Goal: Information Seeking & Learning: Learn about a topic

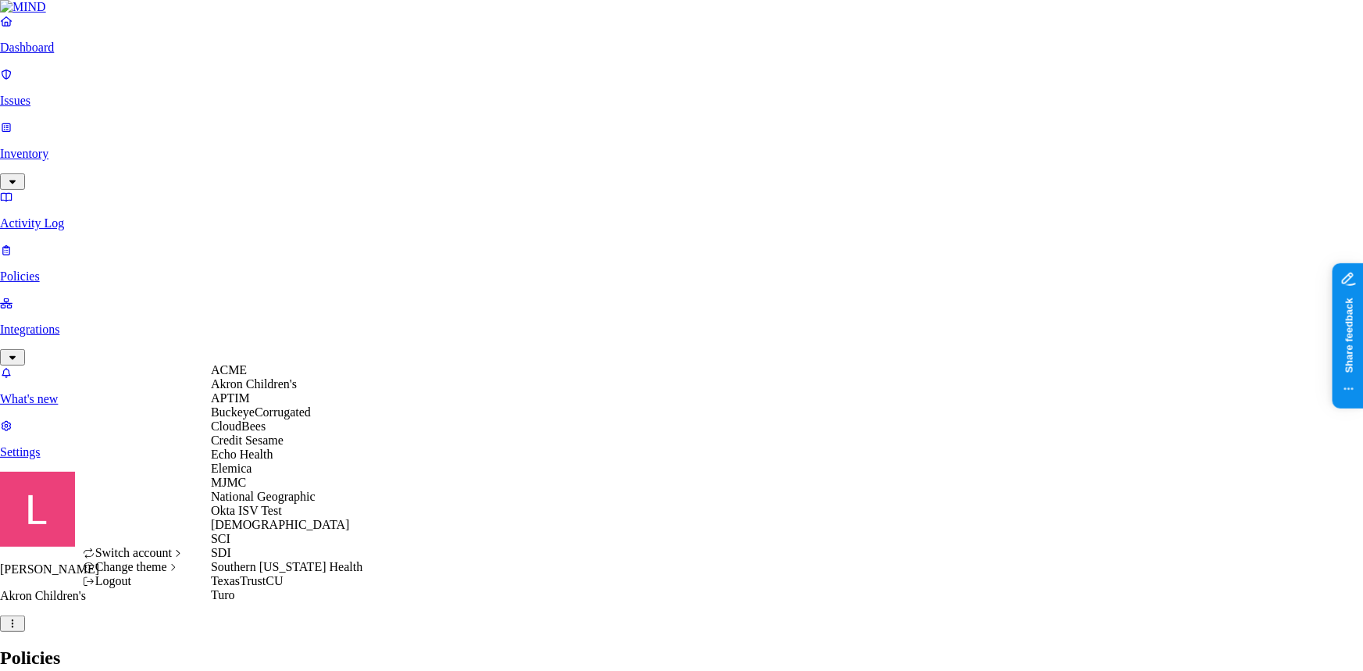
scroll to position [42, 0]
click at [148, 559] on span "Switch account" at bounding box center [133, 552] width 77 height 13
click at [266, 518] on div "Samsara" at bounding box center [287, 525] width 152 height 14
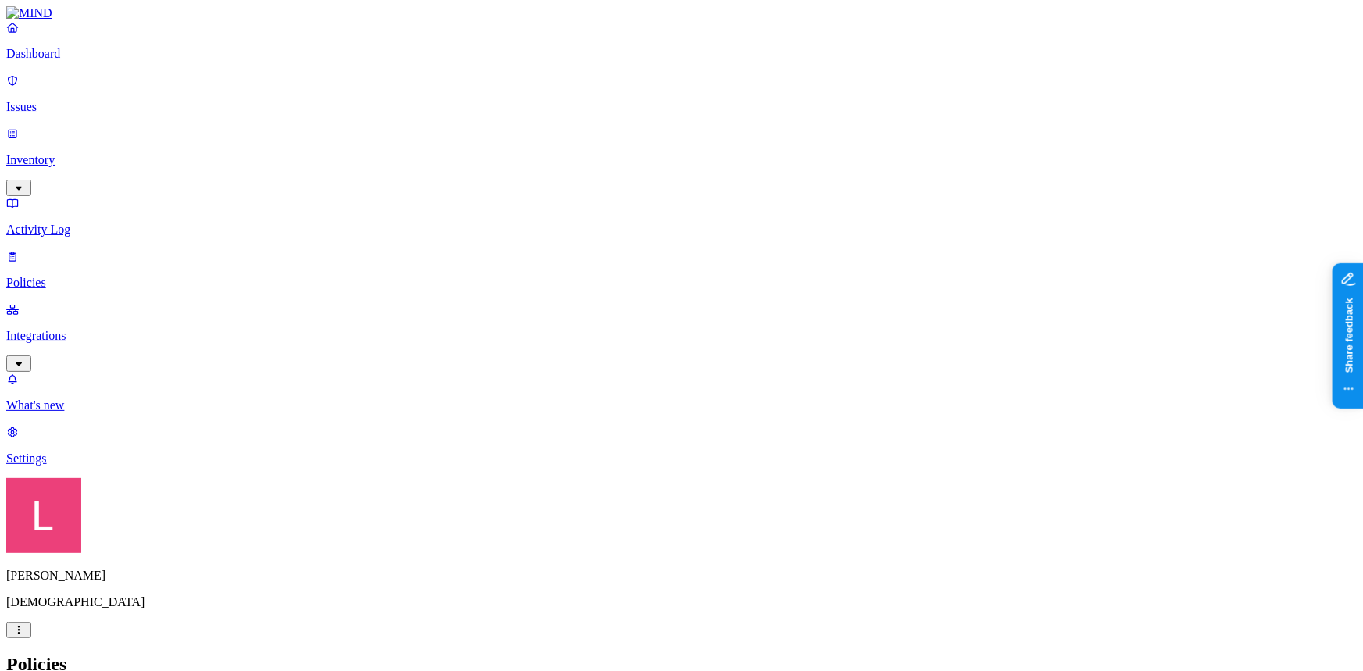
drag, startPoint x: 0, startPoint y: 0, endPoint x: 79, endPoint y: 64, distance: 101.6
click at [79, 61] on p "Dashboard" at bounding box center [681, 54] width 1351 height 14
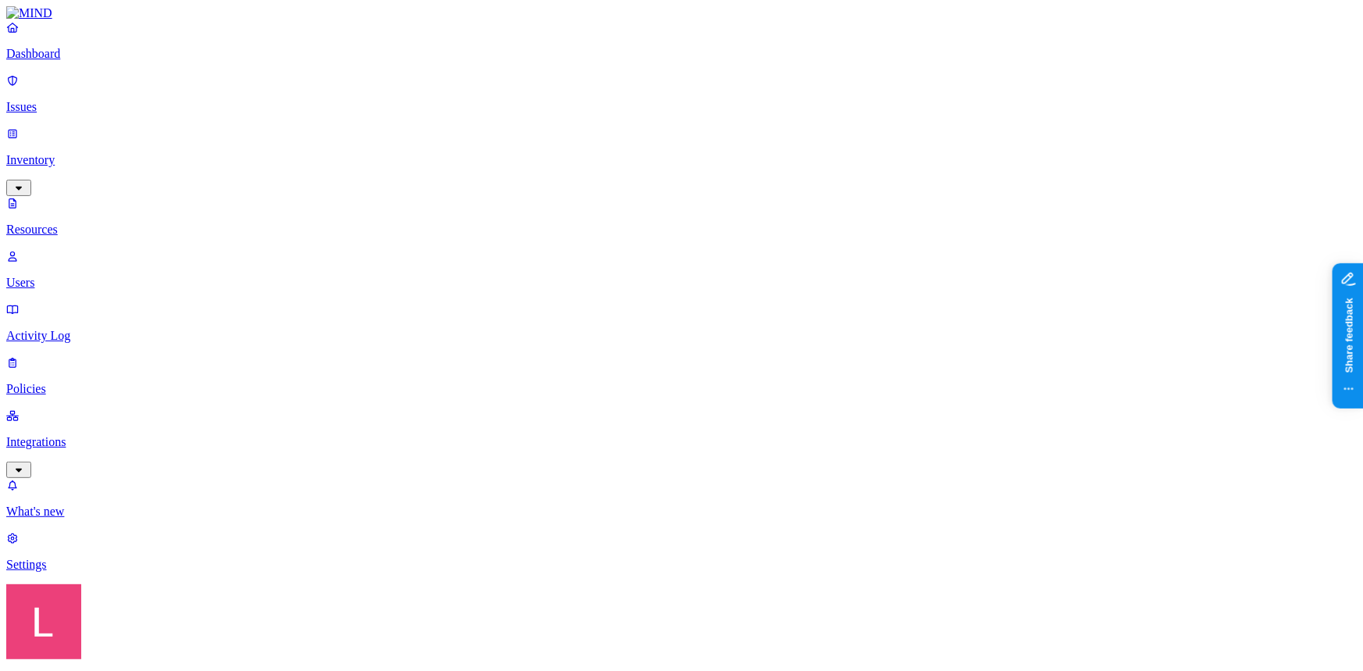
click at [109, 61] on p "Dashboard" at bounding box center [681, 54] width 1351 height 14
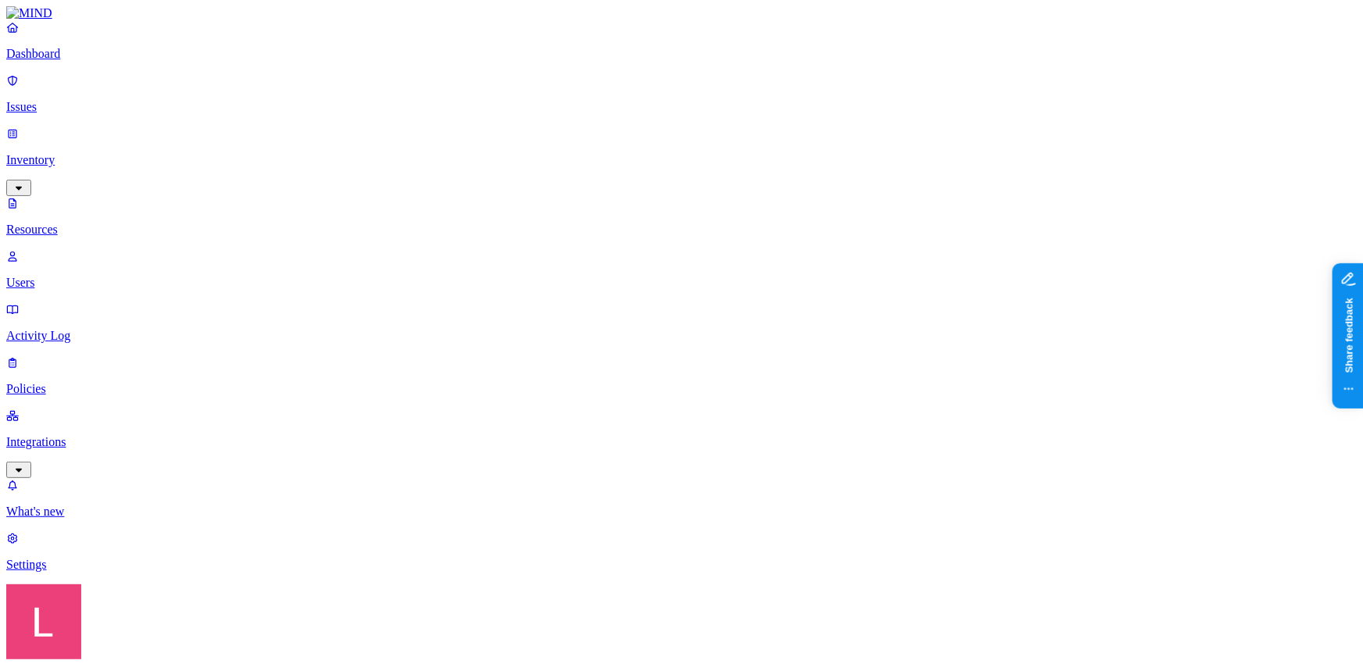
drag, startPoint x: 423, startPoint y: 82, endPoint x: 634, endPoint y: 86, distance: 211.7
click at [62, 61] on p "Dashboard" at bounding box center [681, 54] width 1351 height 14
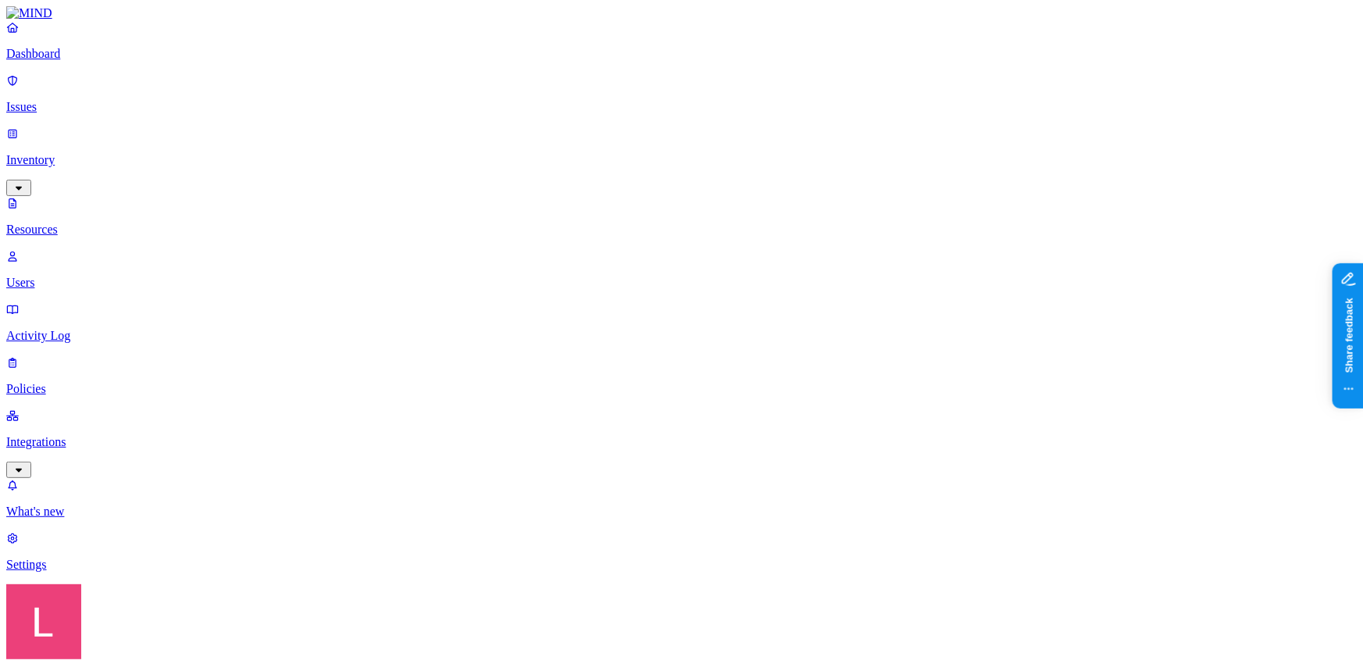
drag, startPoint x: 1151, startPoint y: 543, endPoint x: 1226, endPoint y: 538, distance: 75.1
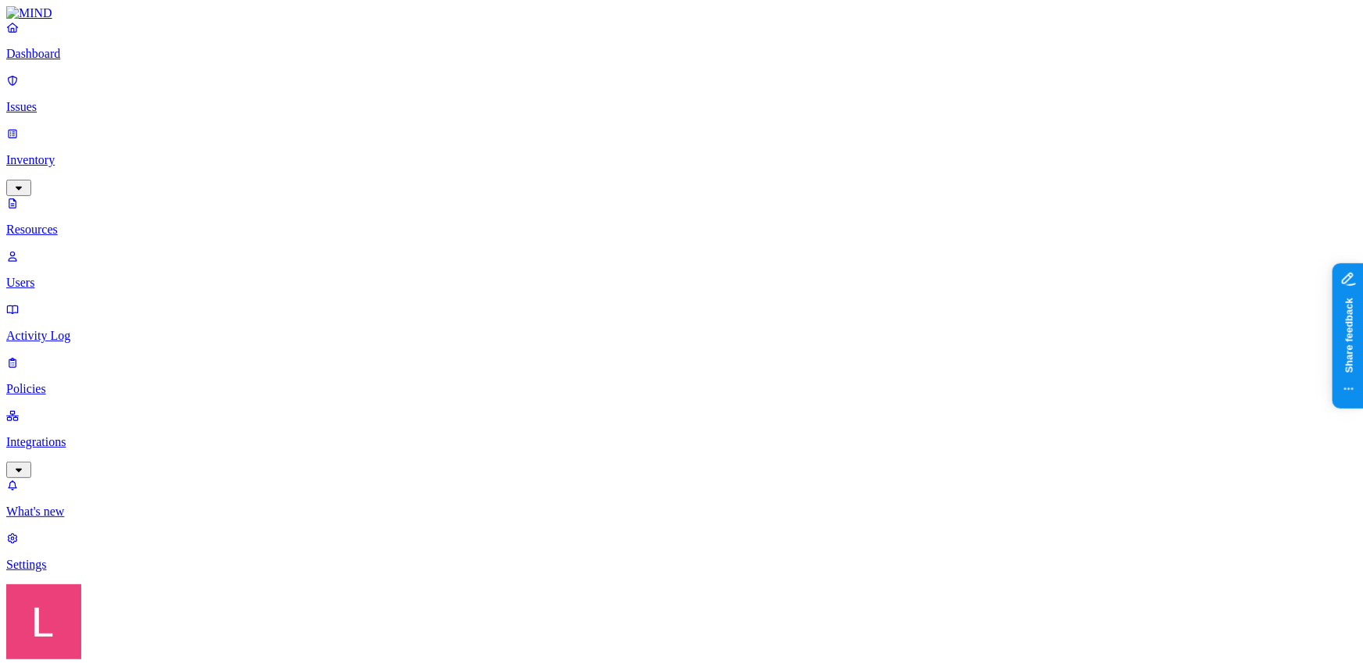
drag, startPoint x: 1048, startPoint y: 363, endPoint x: 926, endPoint y: 364, distance: 121.9
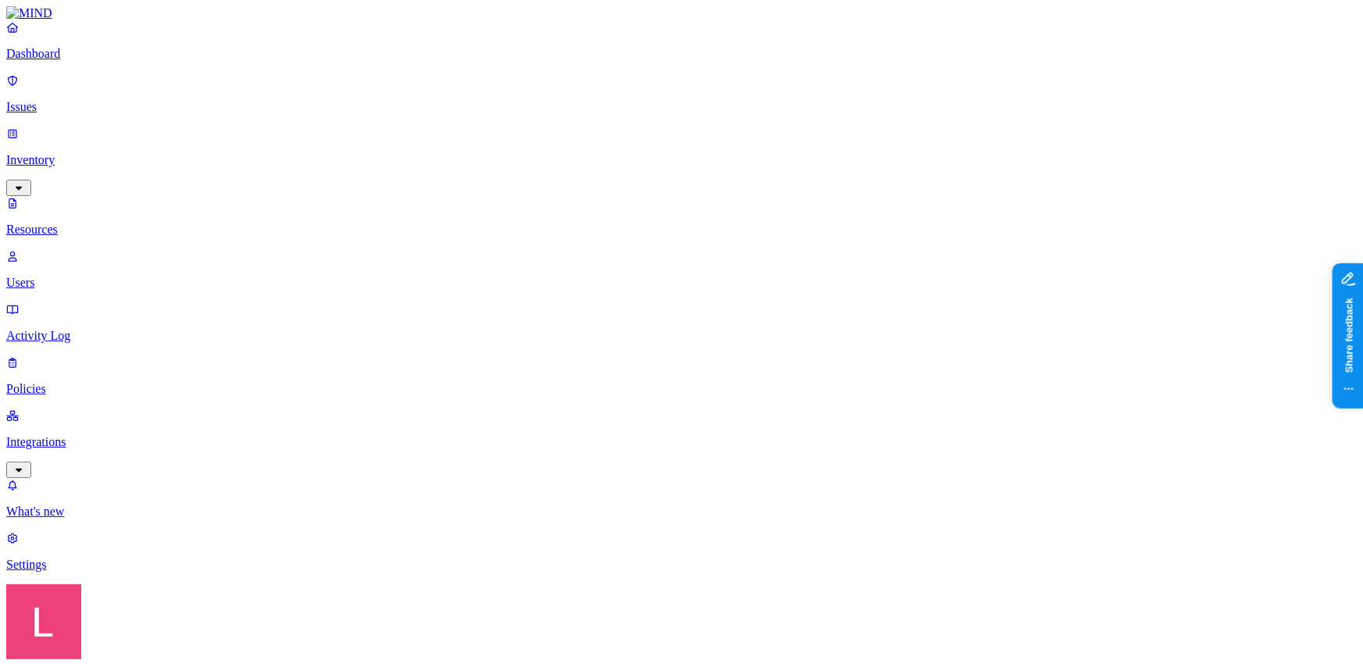
click at [58, 61] on link "Dashboard" at bounding box center [681, 40] width 1351 height 41
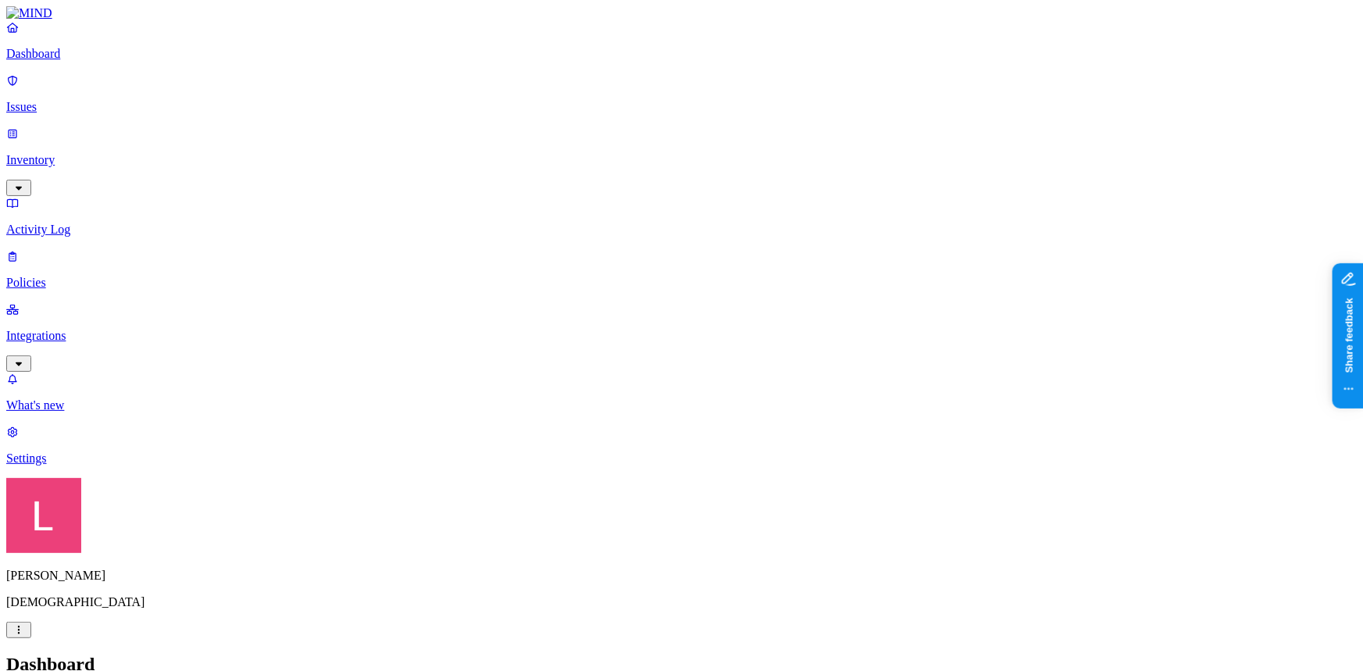
click at [71, 100] on p "Issues" at bounding box center [681, 107] width 1351 height 14
click at [79, 276] on p "Policies" at bounding box center [681, 283] width 1351 height 14
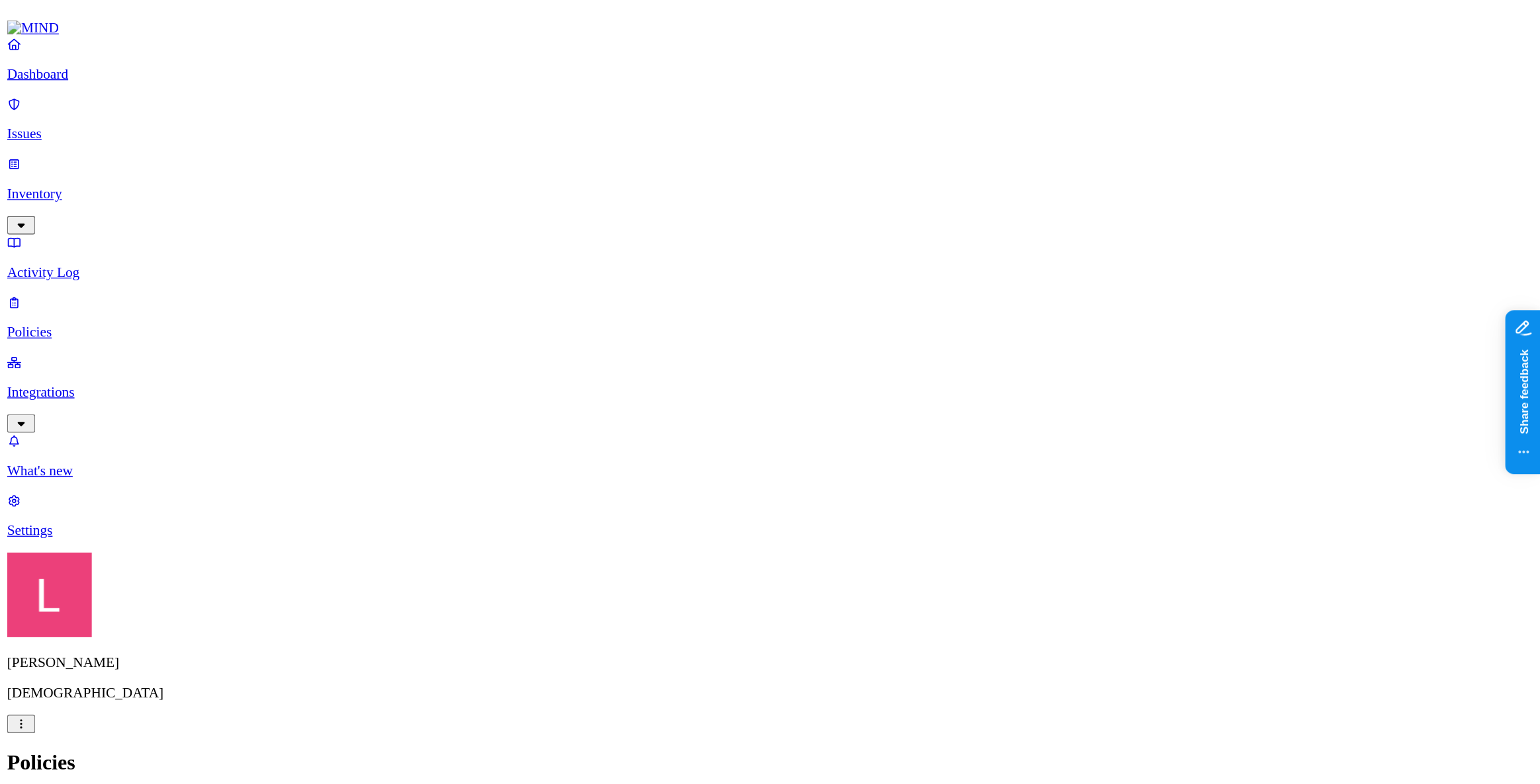
scroll to position [59, 0]
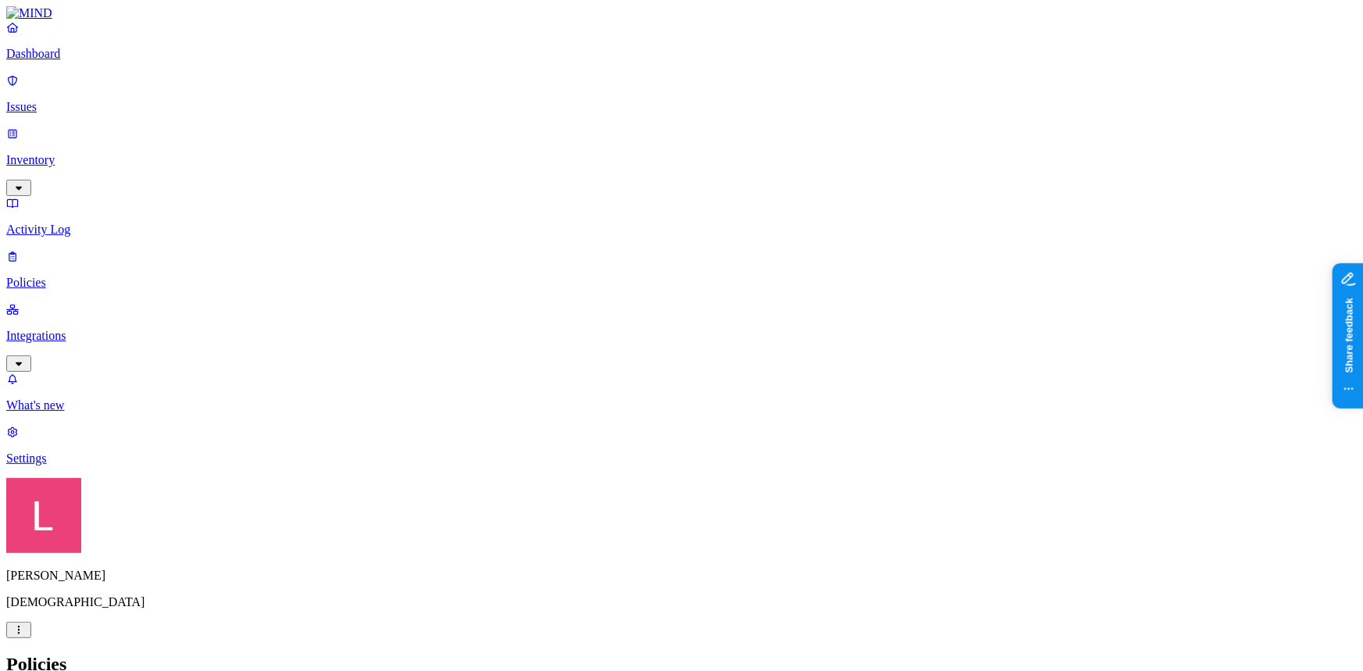
click at [94, 61] on p "Dashboard" at bounding box center [681, 54] width 1351 height 14
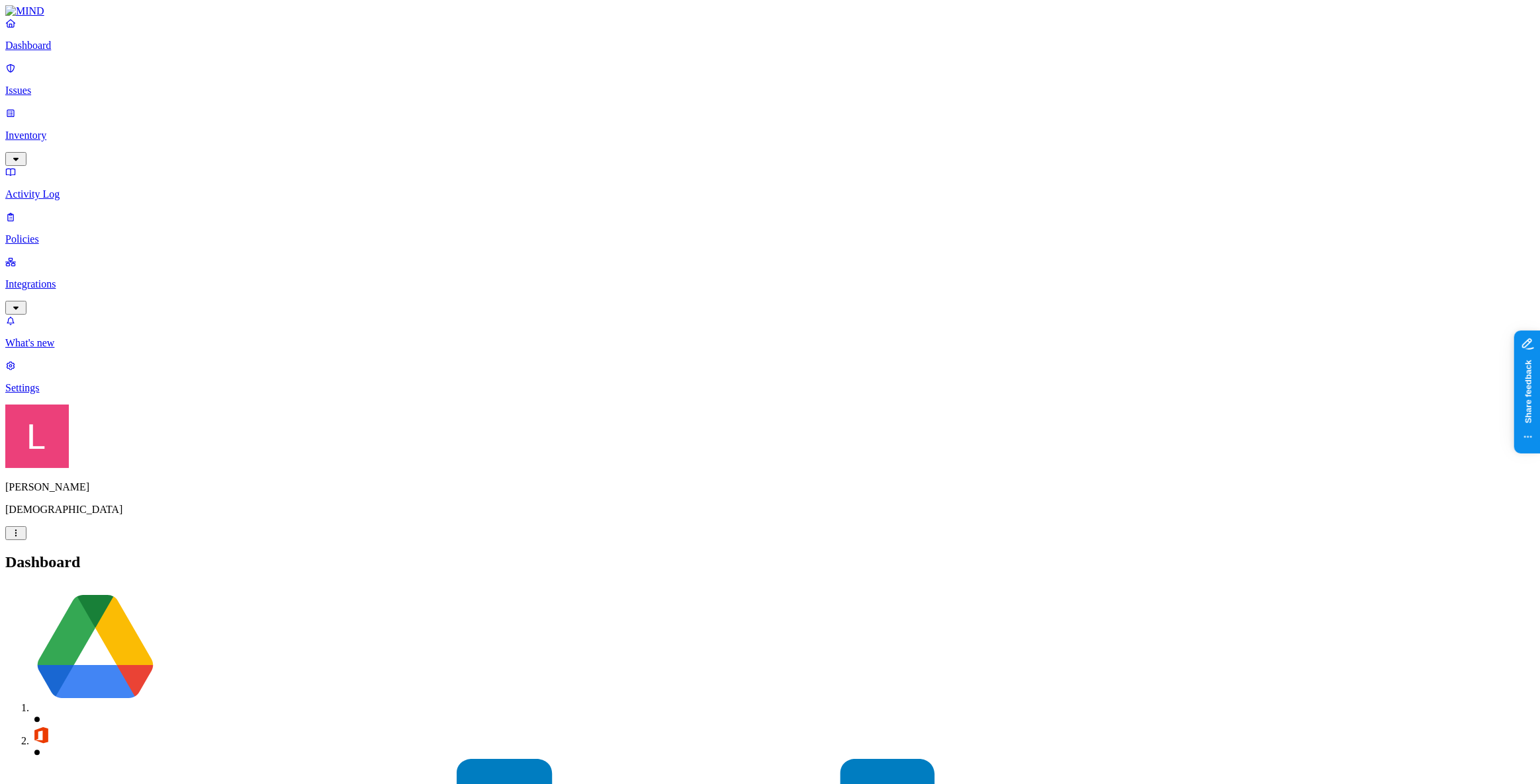
click at [59, 211] on link "Policies" at bounding box center [769, 228] width 1529 height 35
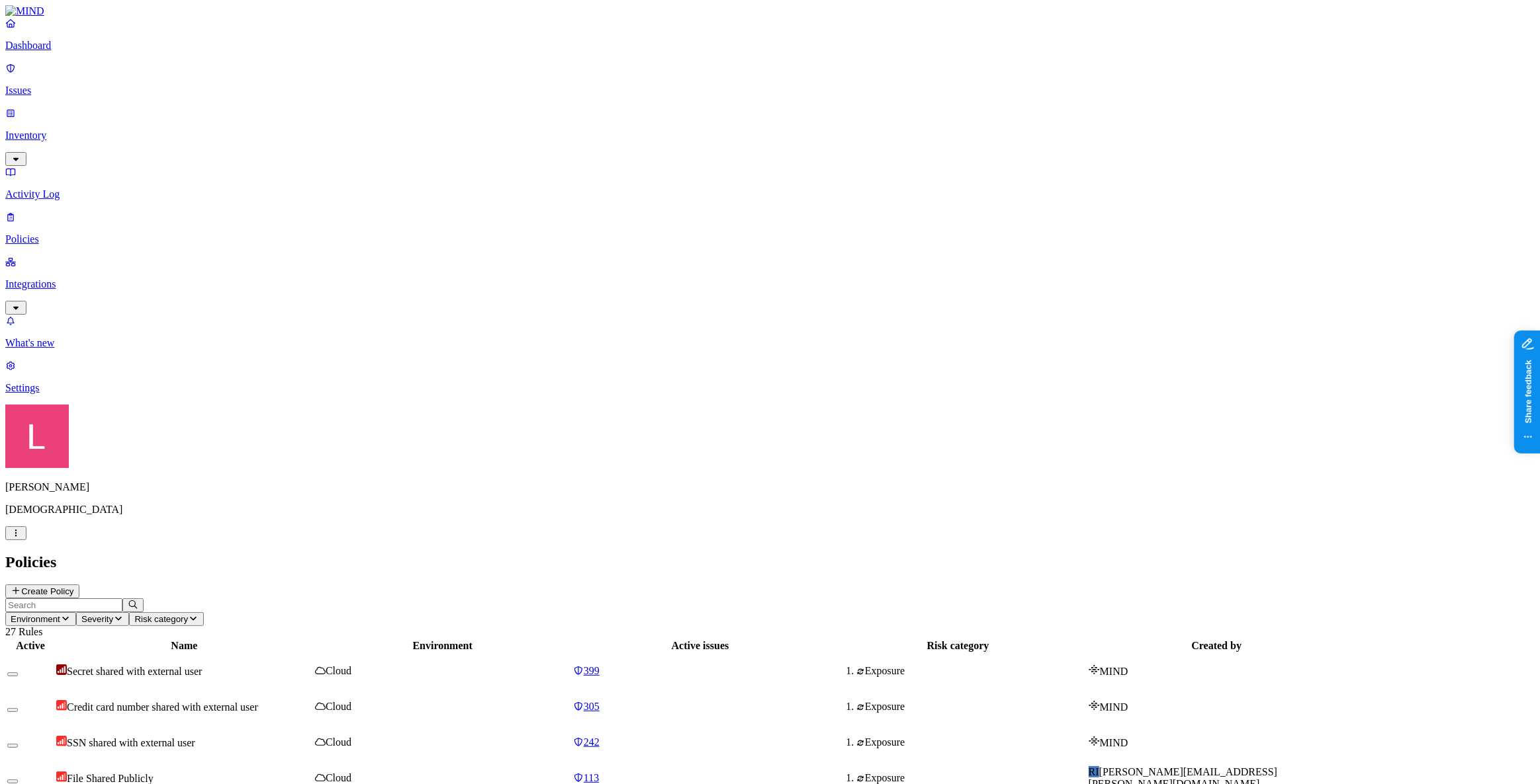
click at [79, 279] on p "Integrations" at bounding box center [769, 284] width 1529 height 12
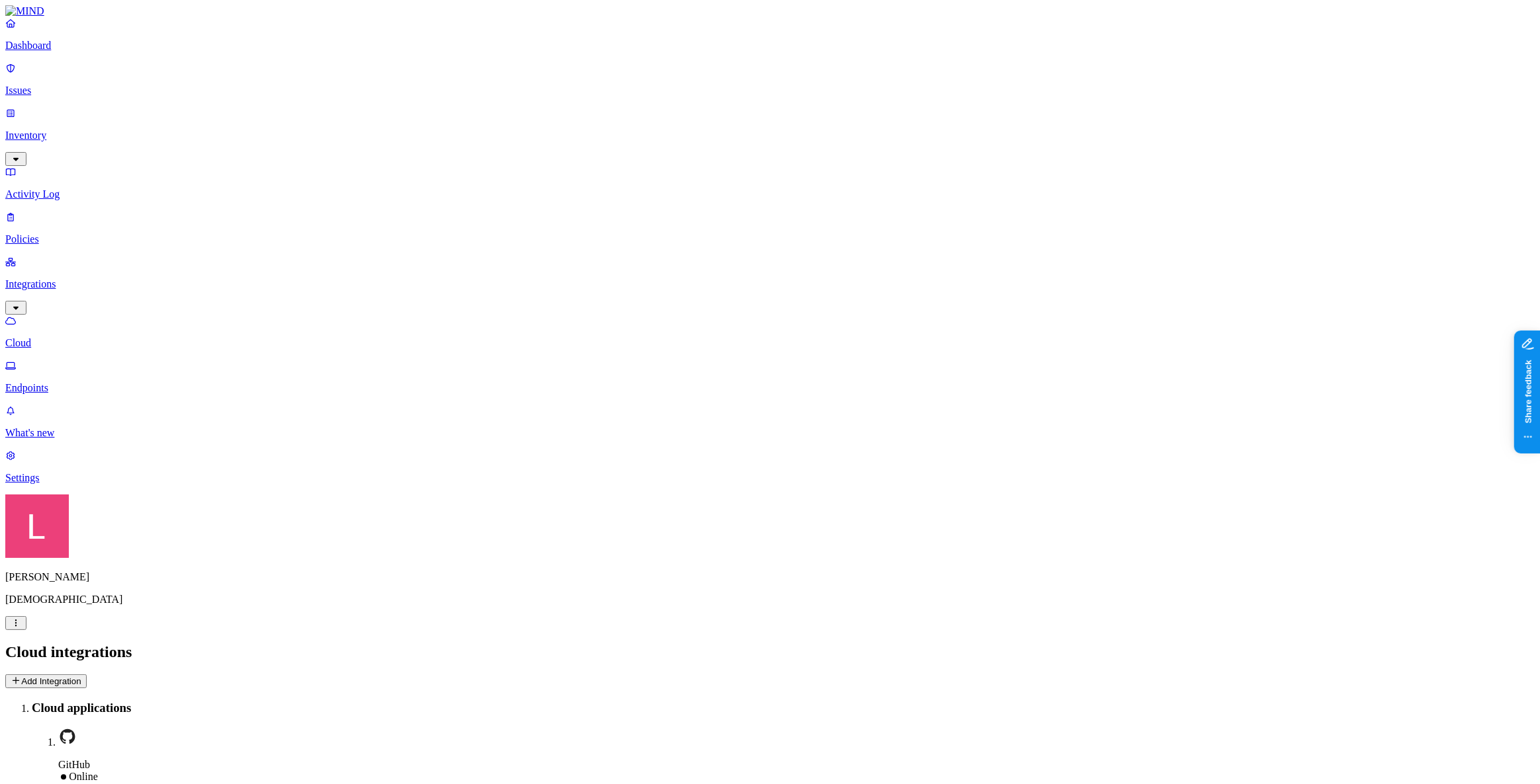
click at [86, 234] on p "Policies" at bounding box center [769, 240] width 1529 height 12
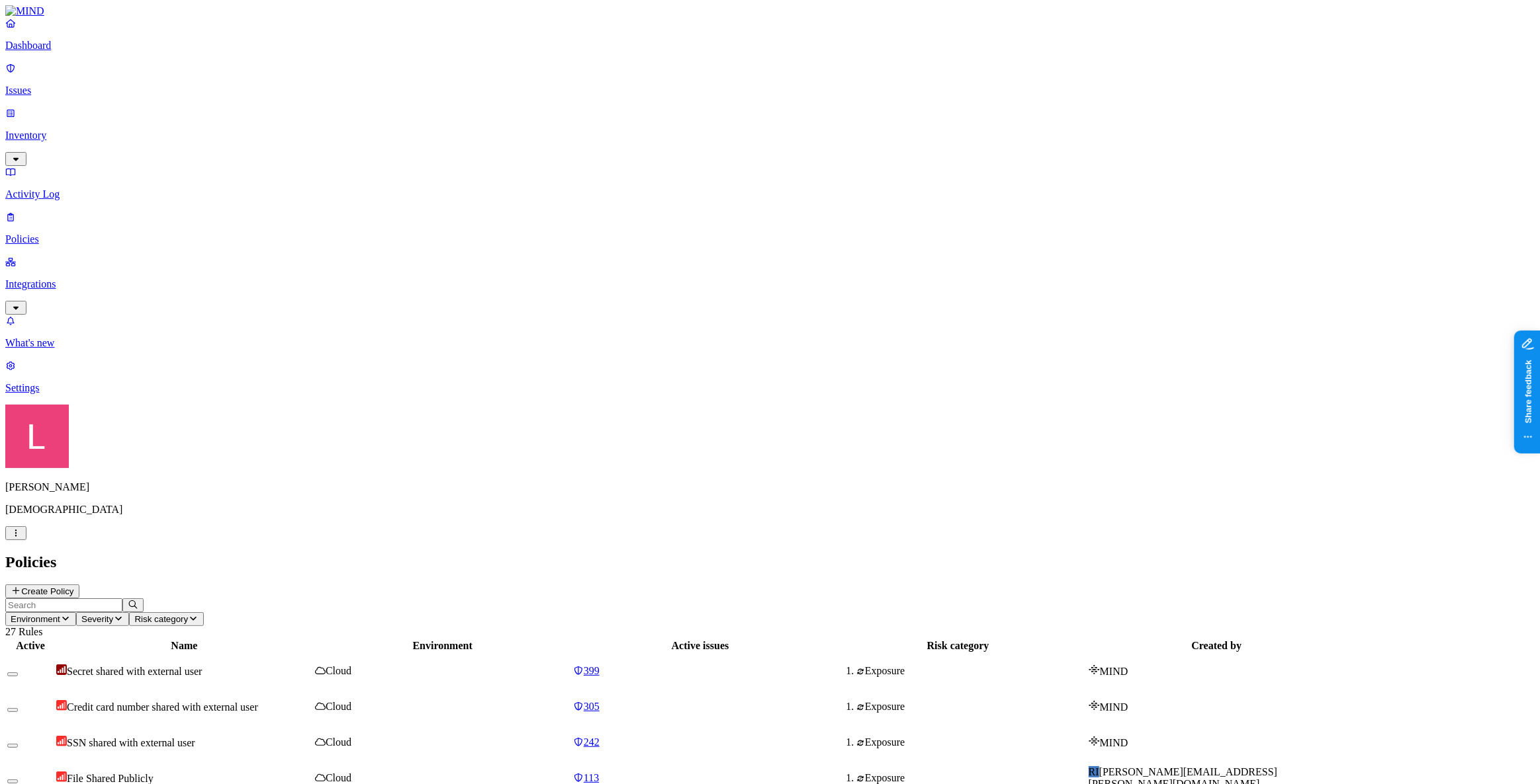
click at [98, 279] on p "Integrations" at bounding box center [769, 284] width 1529 height 12
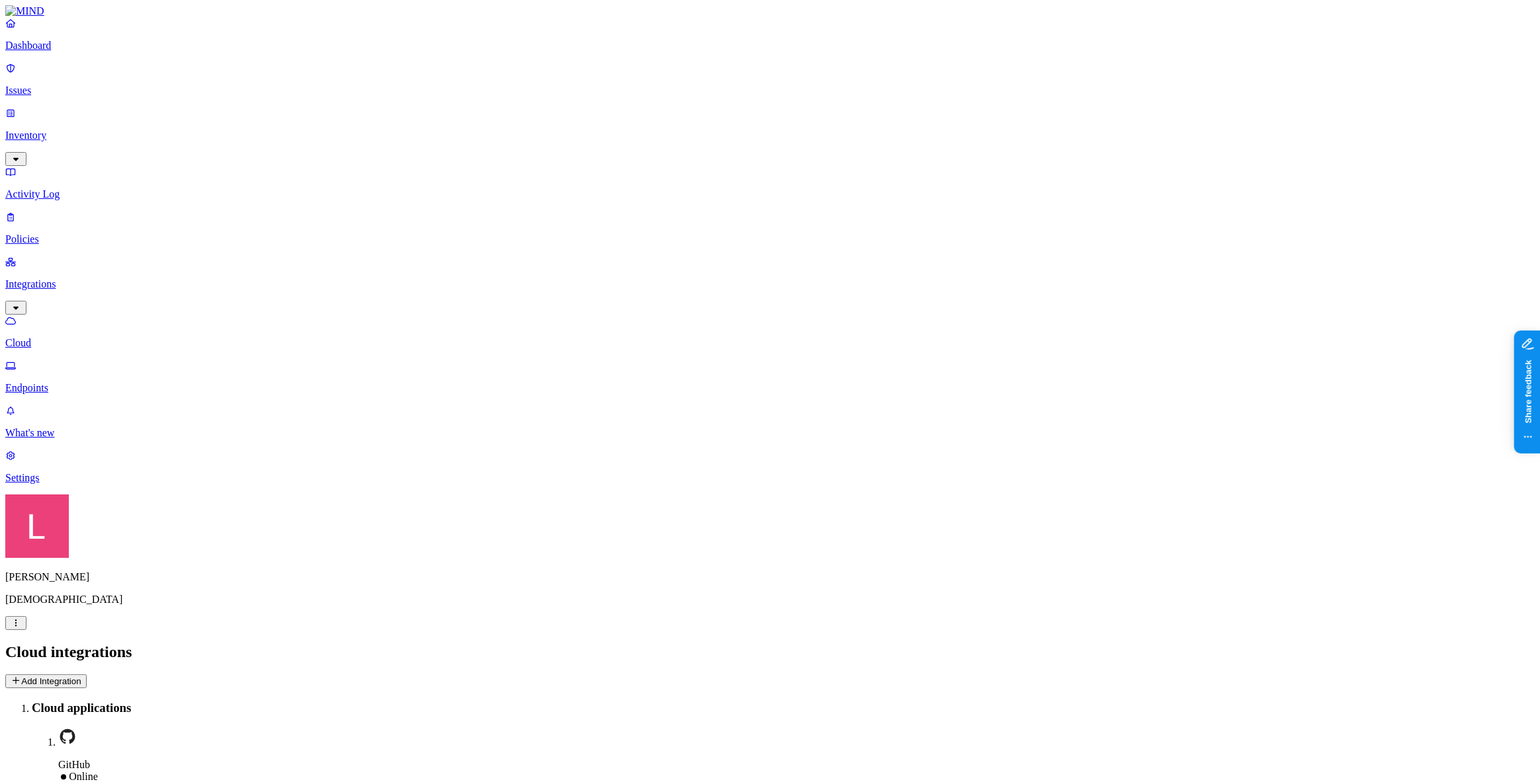
click at [91, 383] on p "Endpoints" at bounding box center [769, 389] width 1529 height 12
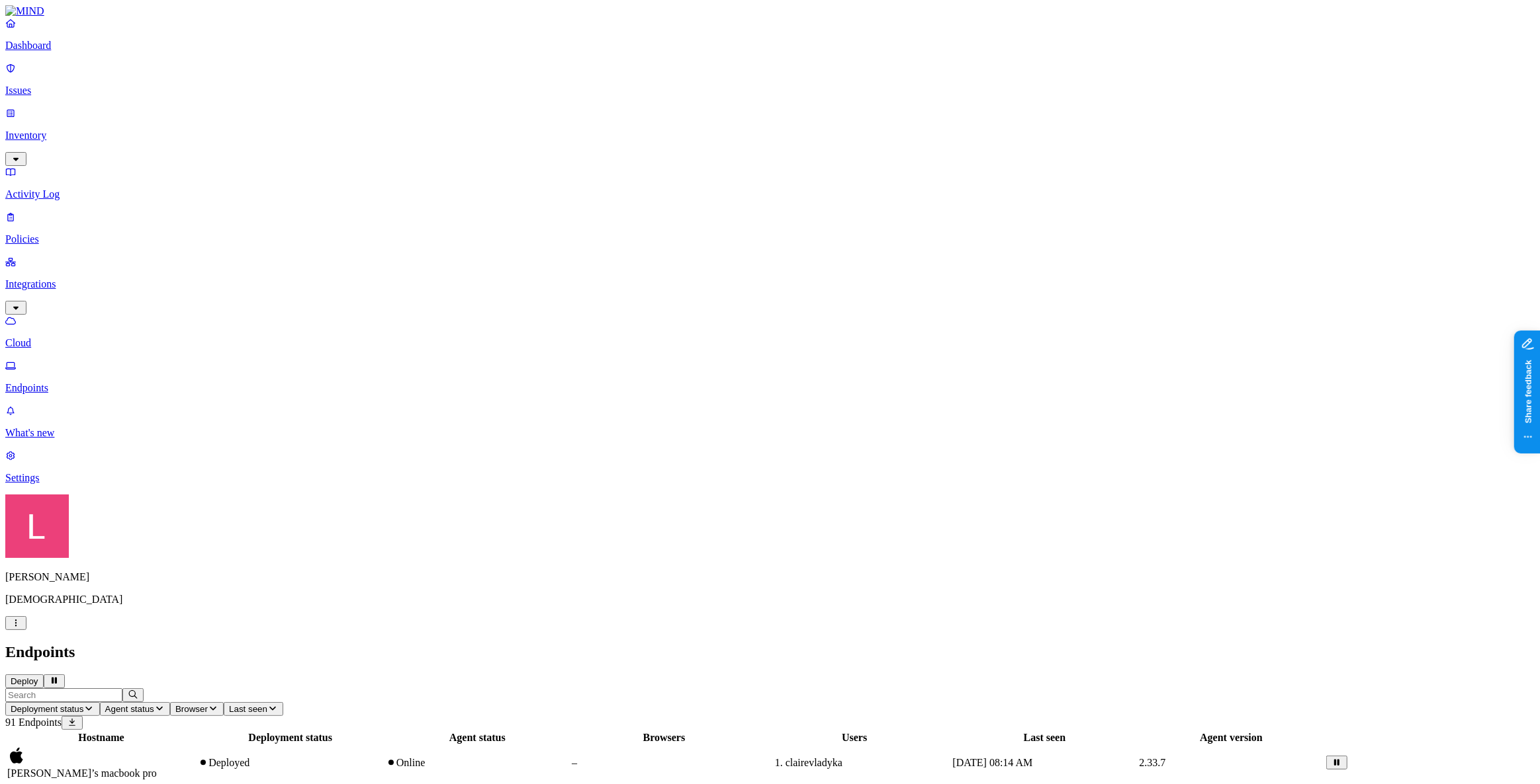
click at [95, 52] on p "Dashboard" at bounding box center [769, 46] width 1529 height 12
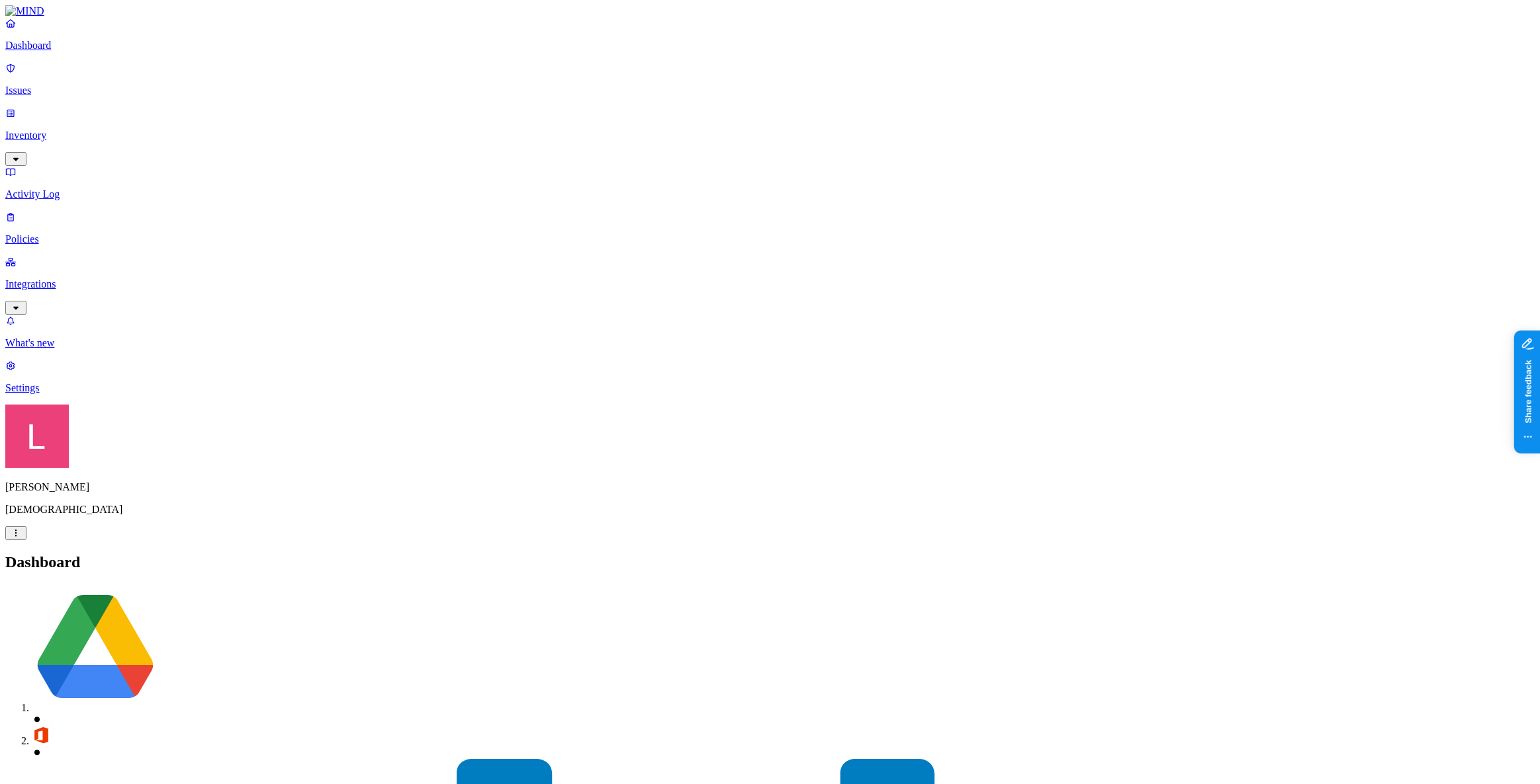
click at [79, 85] on p "Issues" at bounding box center [769, 91] width 1529 height 12
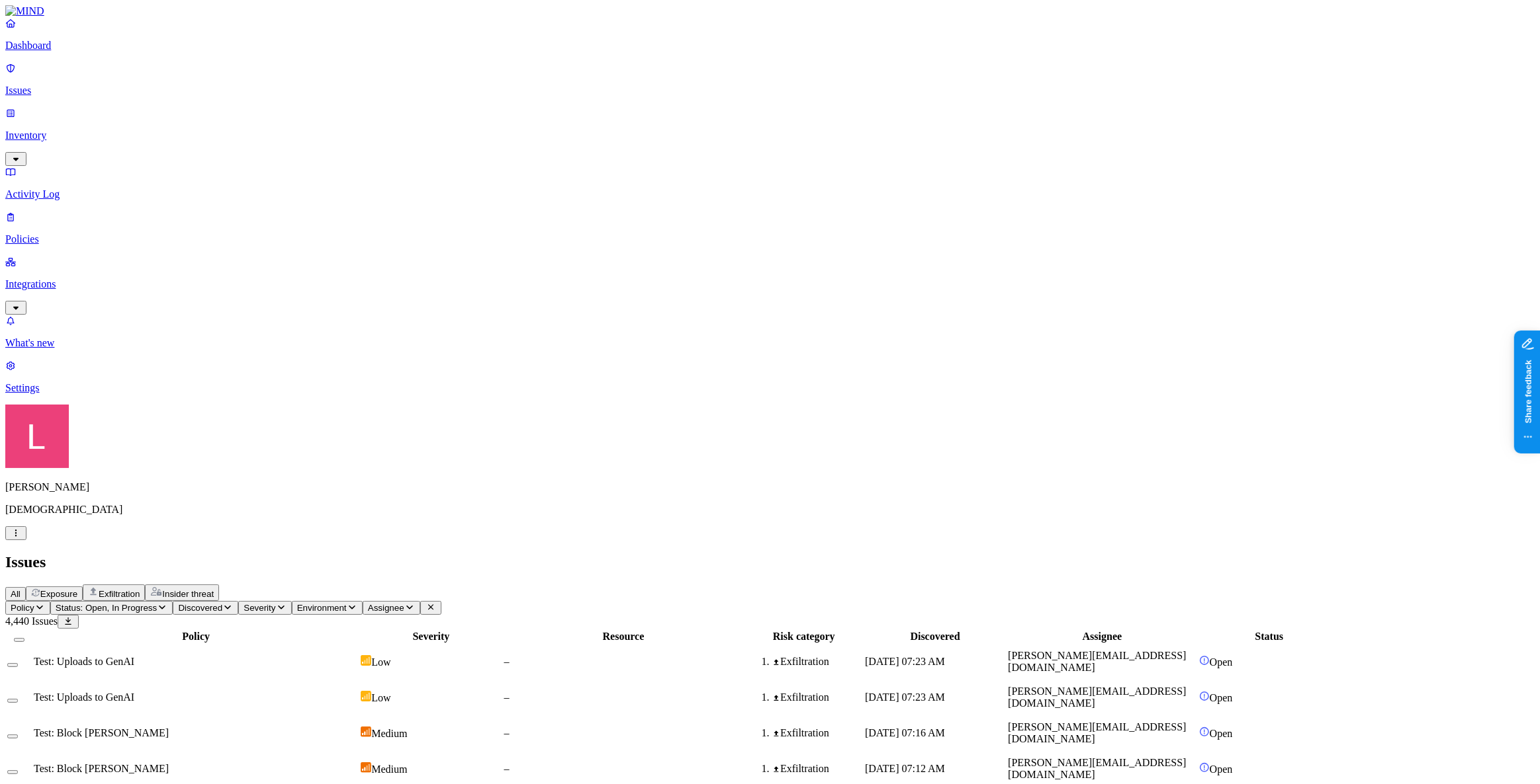
click at [140, 567] on span "Exfiltration" at bounding box center [119, 594] width 41 height 10
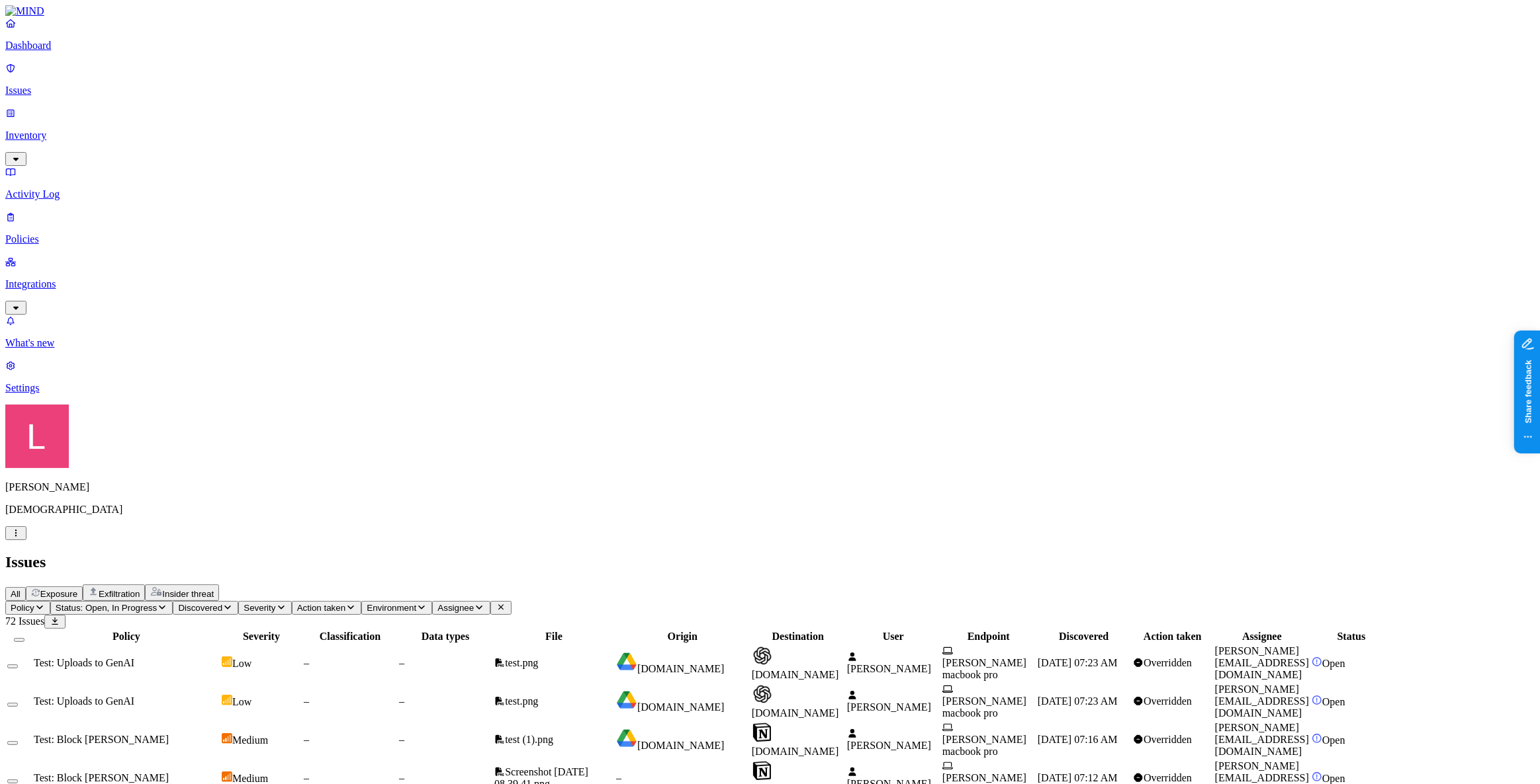
drag, startPoint x: 93, startPoint y: 63, endPoint x: 103, endPoint y: 58, distance: 11.2
click at [93, 52] on p "Dashboard" at bounding box center [769, 46] width 1529 height 12
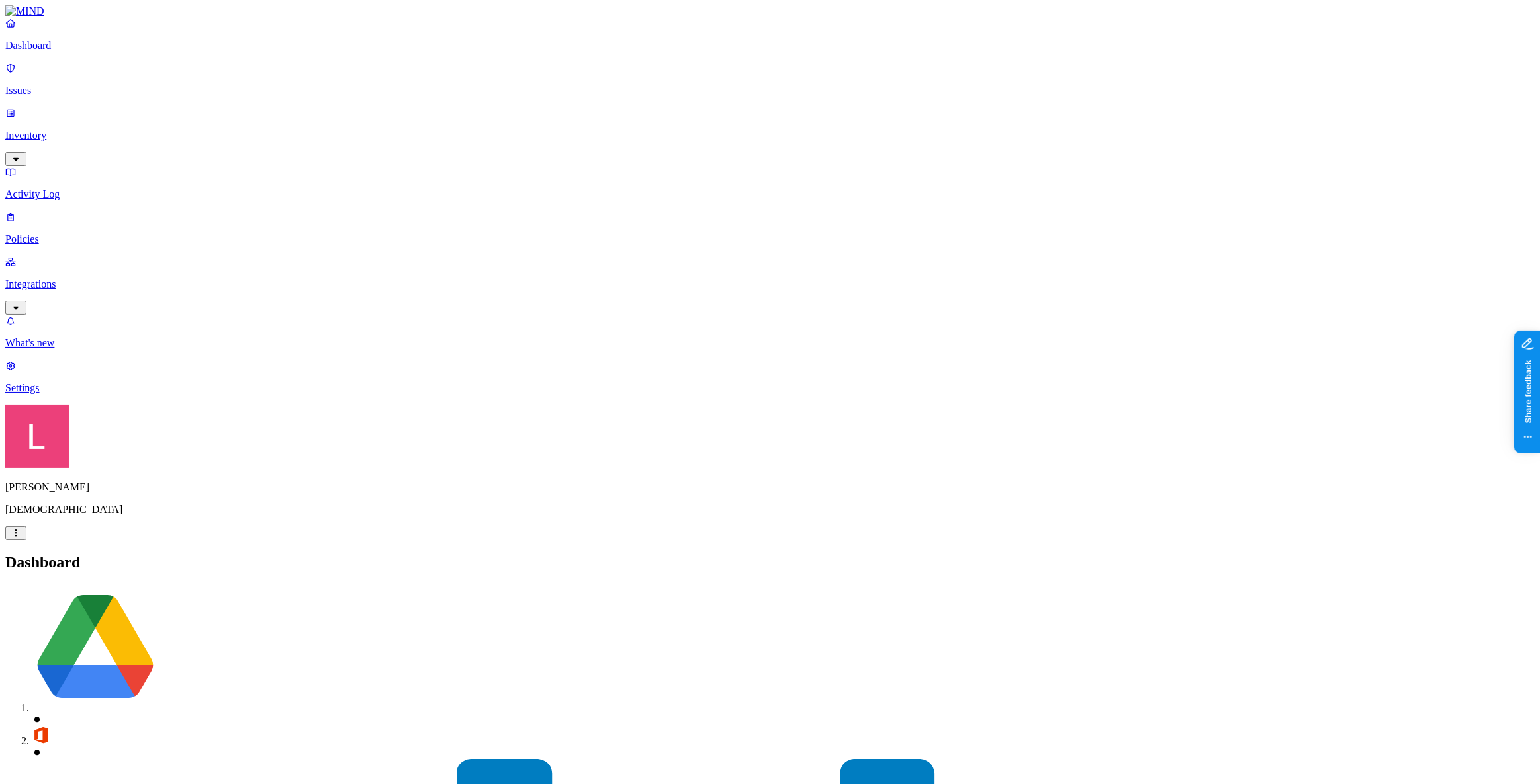
click at [32, 211] on link "Policies" at bounding box center [769, 228] width 1529 height 35
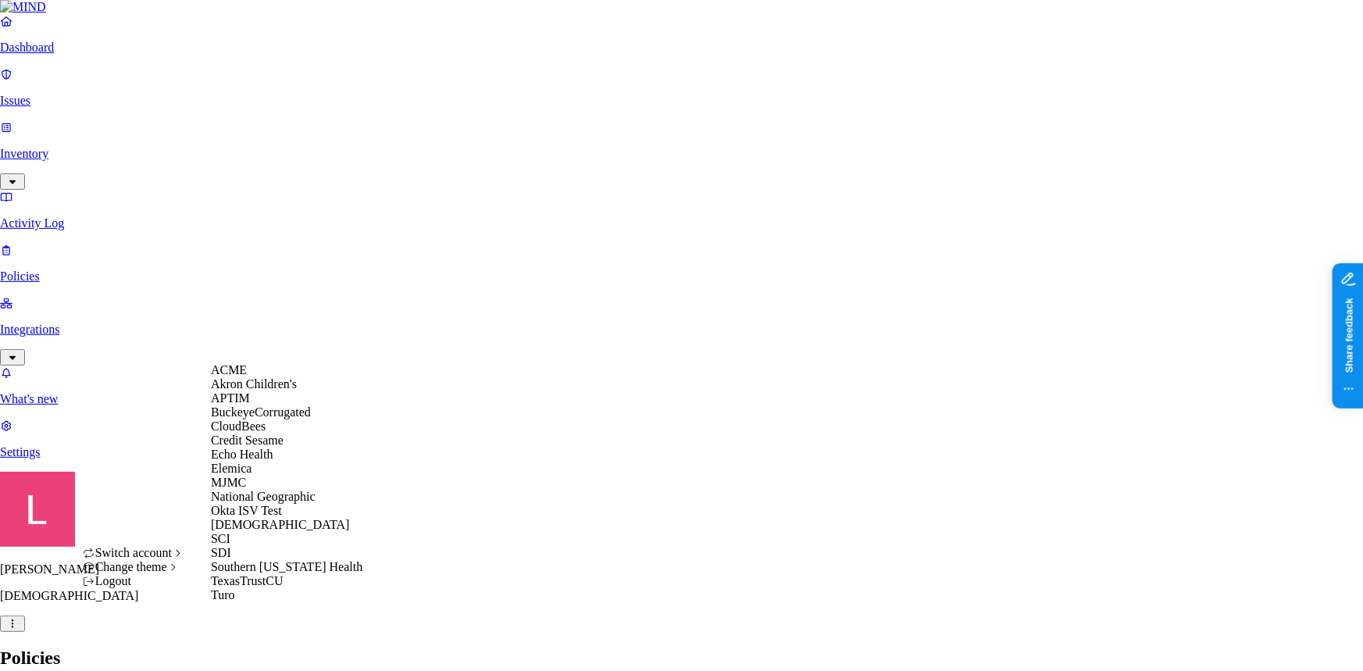
scroll to position [184, 0]
click at [268, 560] on div "SDI" at bounding box center [287, 553] width 152 height 14
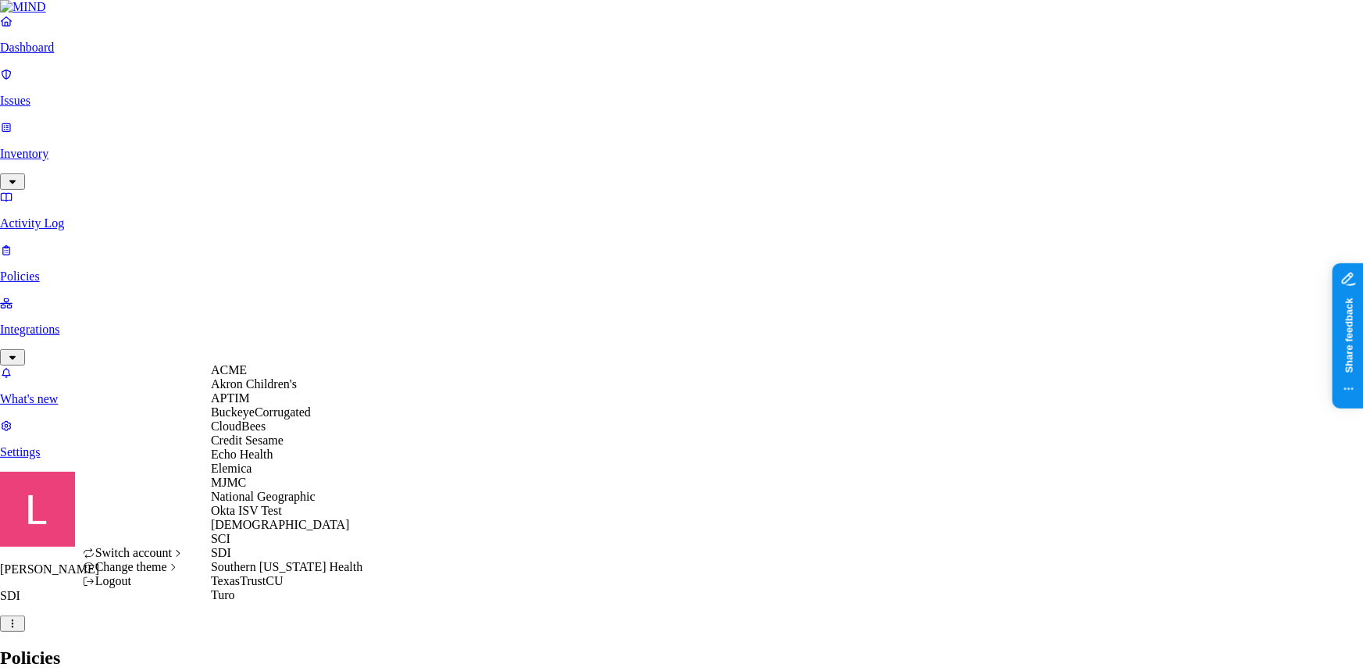
scroll to position [184, 0]
click at [245, 540] on div "SCI" at bounding box center [287, 539] width 152 height 14
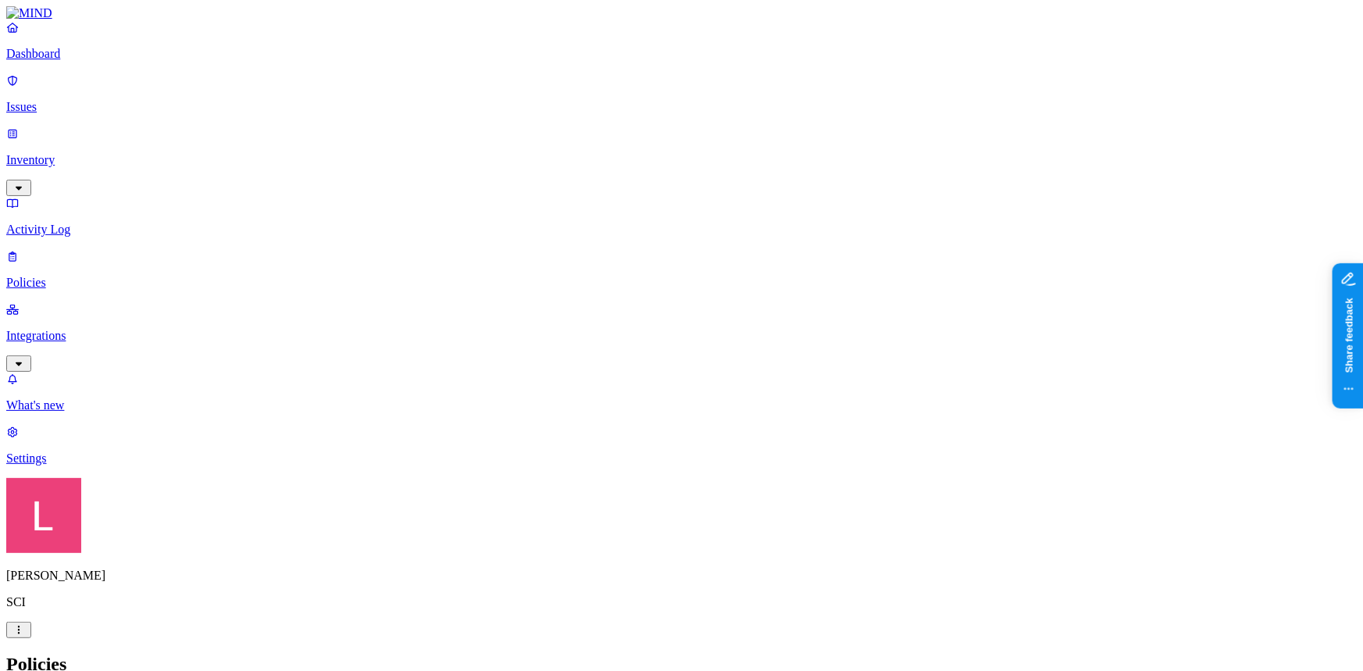
click at [62, 61] on p "Dashboard" at bounding box center [681, 54] width 1351 height 14
